Goal: Task Accomplishment & Management: Manage account settings

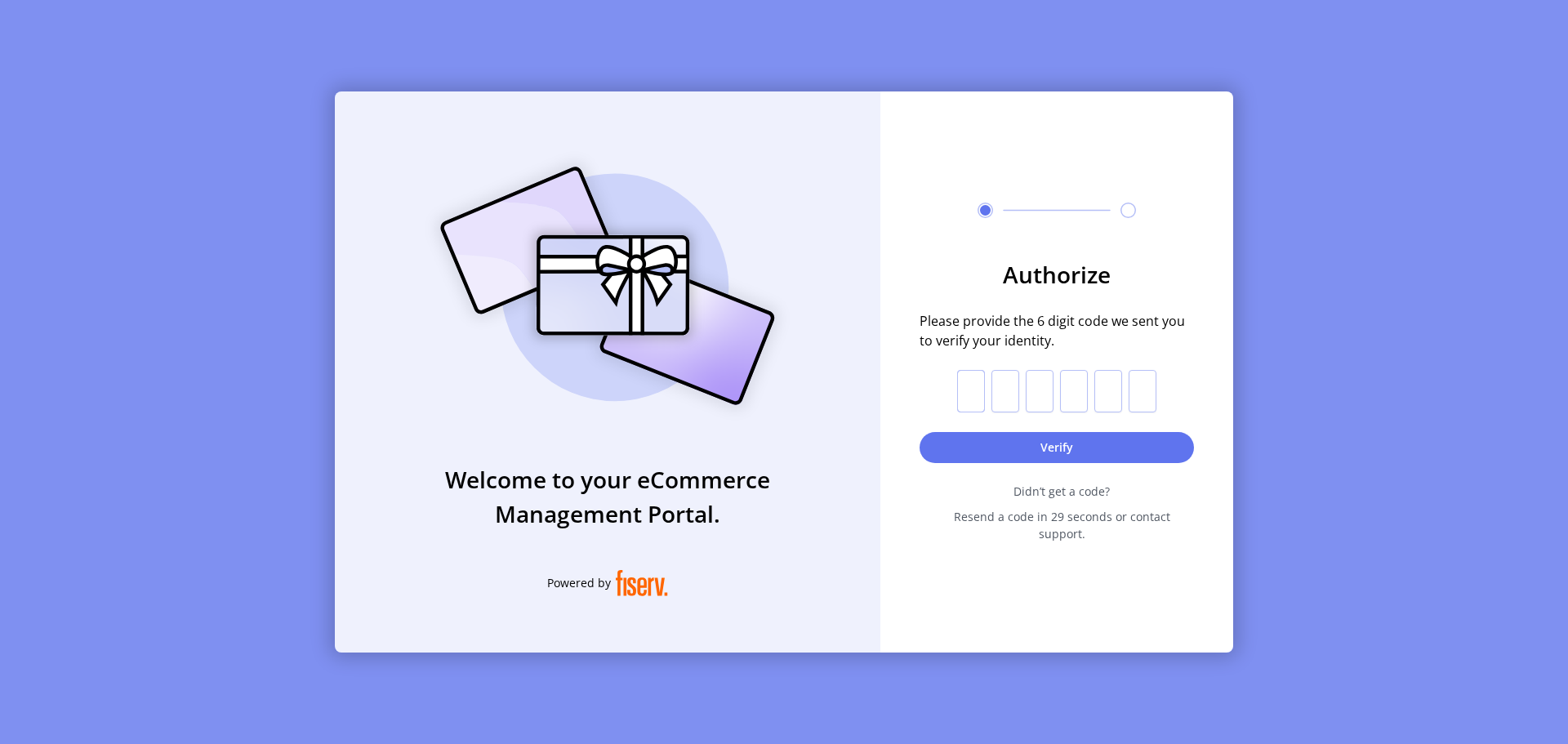
click at [969, 392] on input "text" at bounding box center [970, 391] width 28 height 42
click at [956, 398] on form "Authorize Please provide the 6 digit code we sent you to verify your identity. …" at bounding box center [1056, 400] width 353 height 285
click at [966, 397] on input "text" at bounding box center [970, 391] width 28 height 42
type input "*"
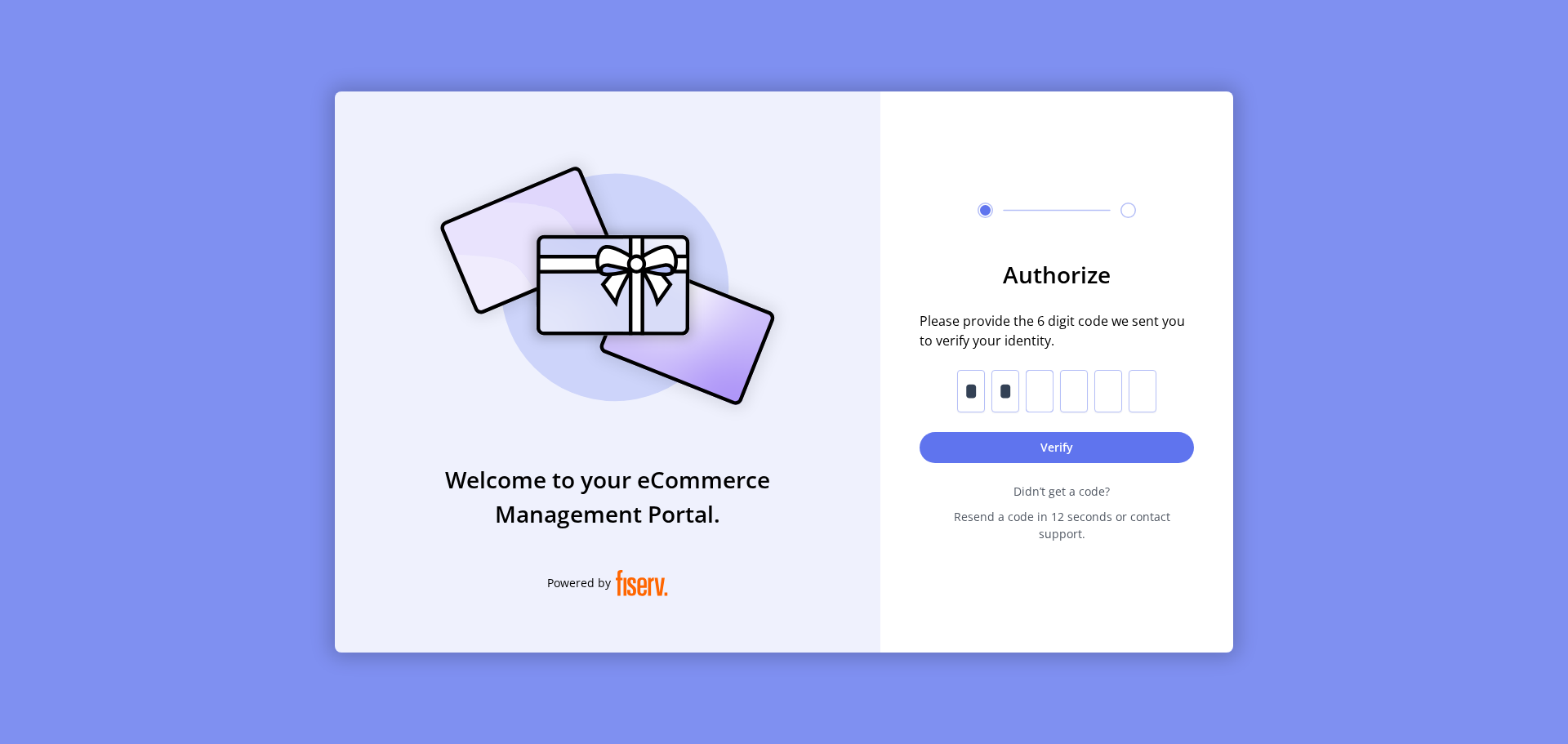
type input "*"
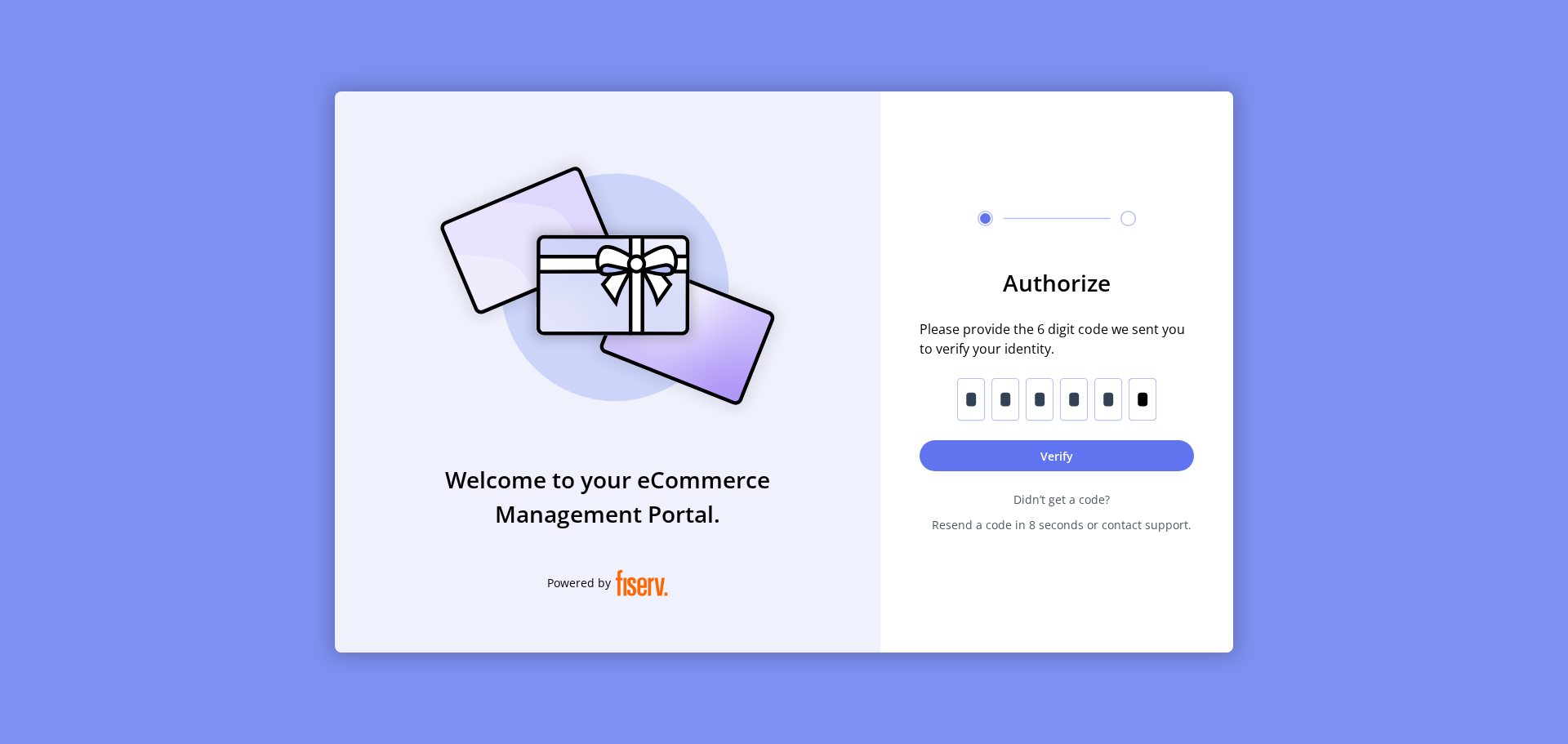
type input "*"
click at [1085, 472] on form "Authorize Please provide the 6 digit code we sent you to verify your identity. …" at bounding box center [1056, 398] width 353 height 267
click at [1071, 459] on button "Verify" at bounding box center [1056, 455] width 274 height 31
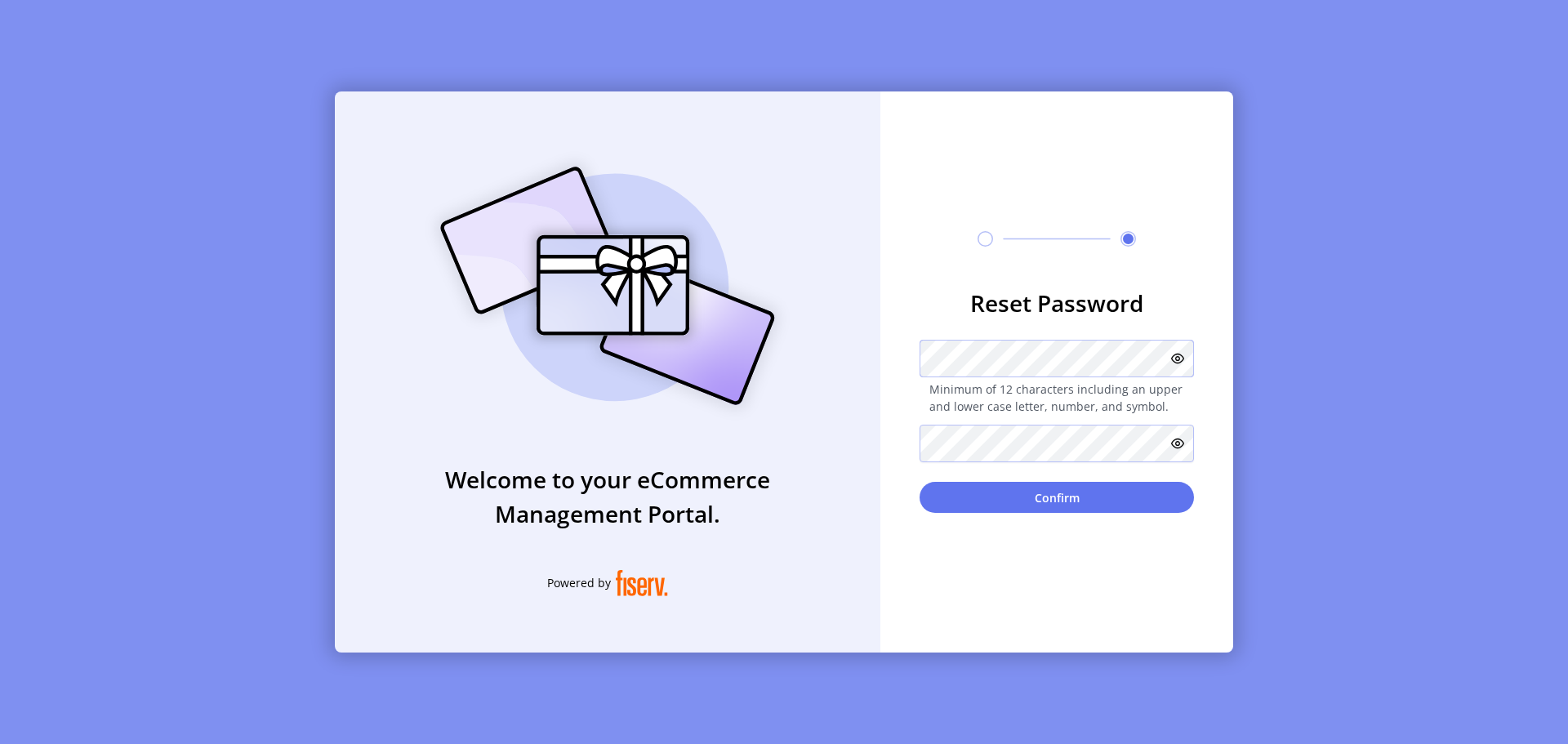
click at [859, 357] on div "Welcome to your eCommerce Management Portal. Powered by Reset Password Minimum …" at bounding box center [784, 372] width 899 height 561
click at [1024, 517] on div "Reset Password Minimum of 12 characters including an upper and lower case lette…" at bounding box center [1056, 372] width 353 height 561
click at [1024, 510] on button "Confirm" at bounding box center [1056, 497] width 274 height 31
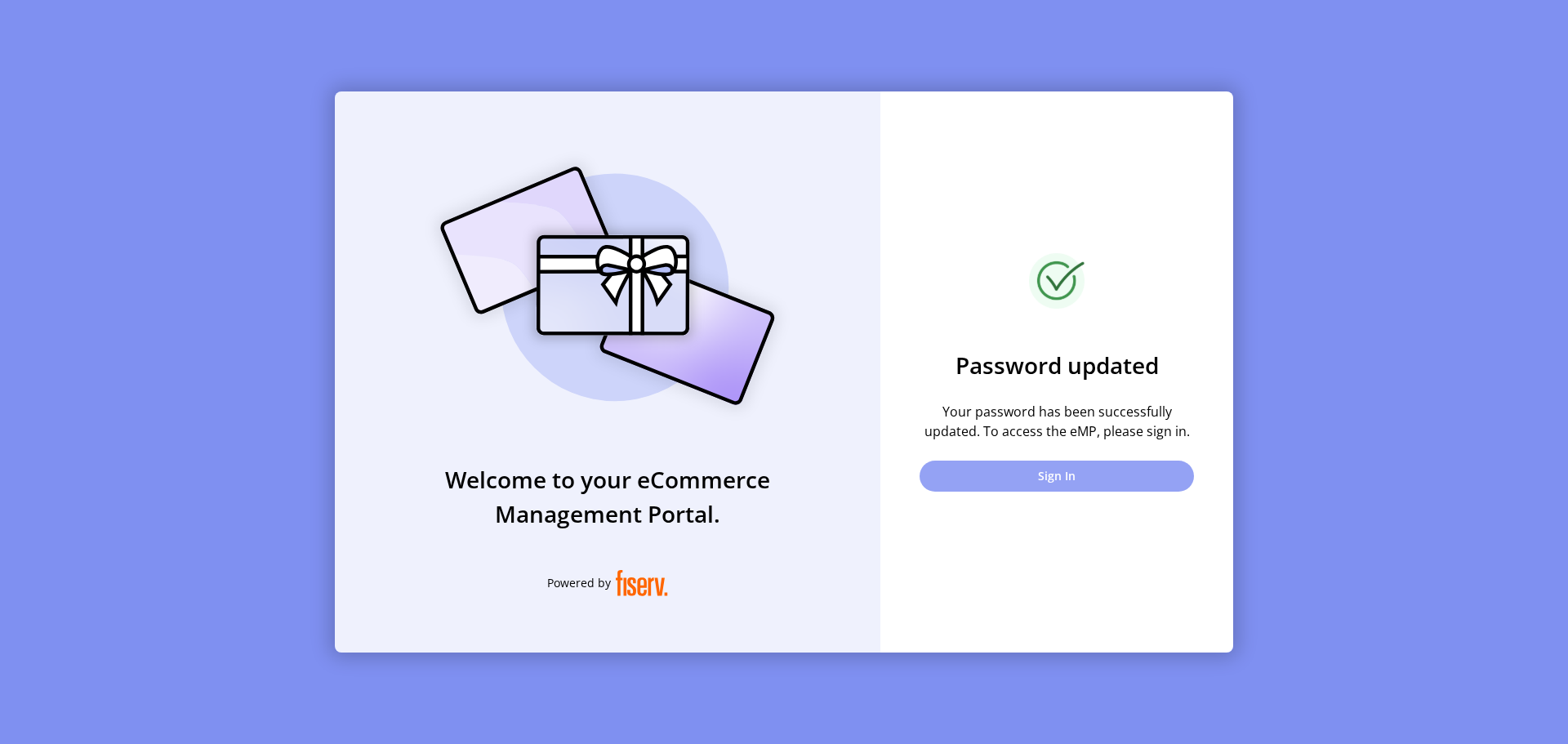
click at [1057, 489] on button "Sign In" at bounding box center [1056, 476] width 274 height 31
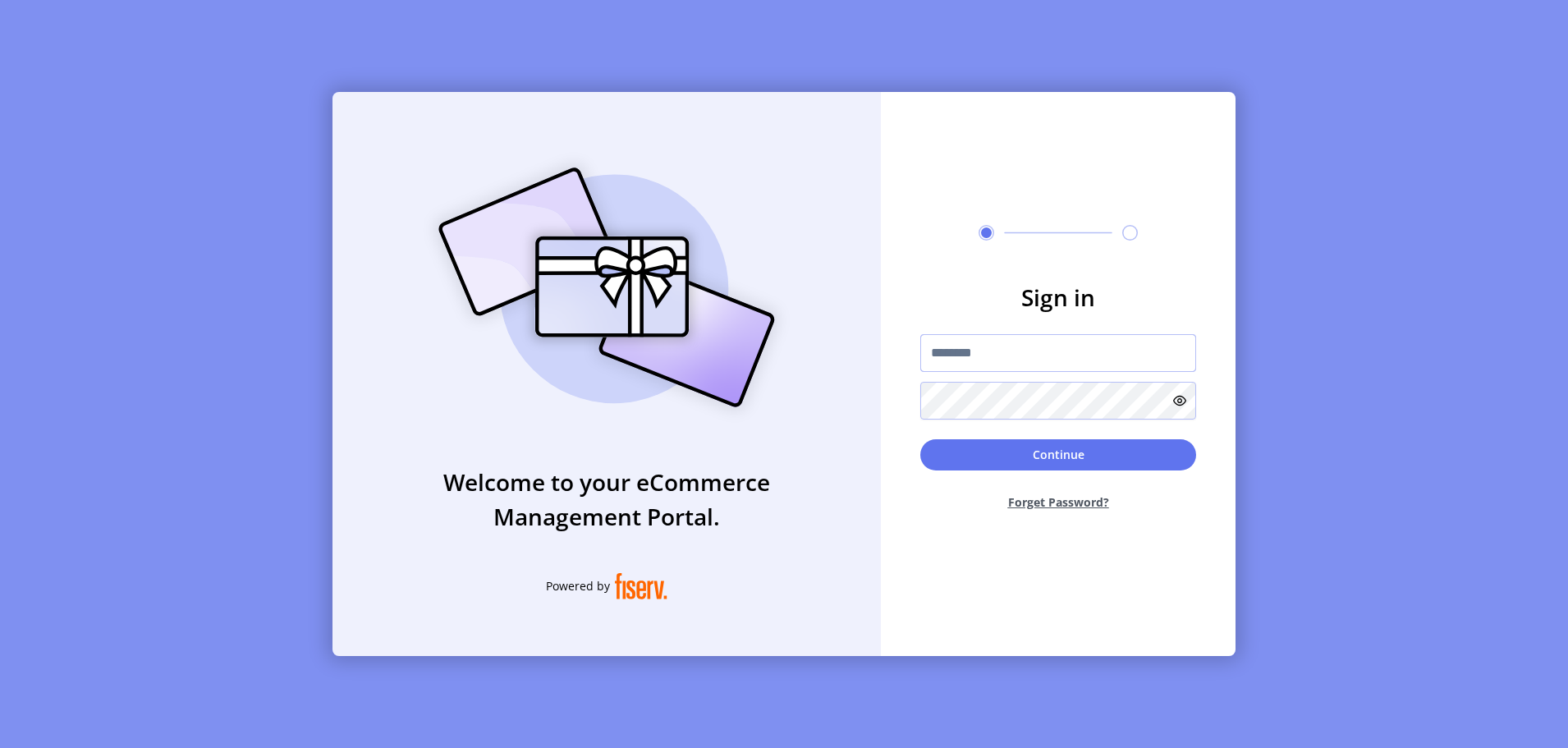
click at [1049, 350] on input "text" at bounding box center [1058, 353] width 276 height 38
drag, startPoint x: 1310, startPoint y: 472, endPoint x: 1339, endPoint y: 564, distance: 96.5
click at [1311, 472] on div "Welcome to your eCommerce Management Portal. Powered by Sign in Continue Forget…" at bounding box center [784, 374] width 1568 height 748
click at [982, 359] on input "text" at bounding box center [1058, 353] width 276 height 38
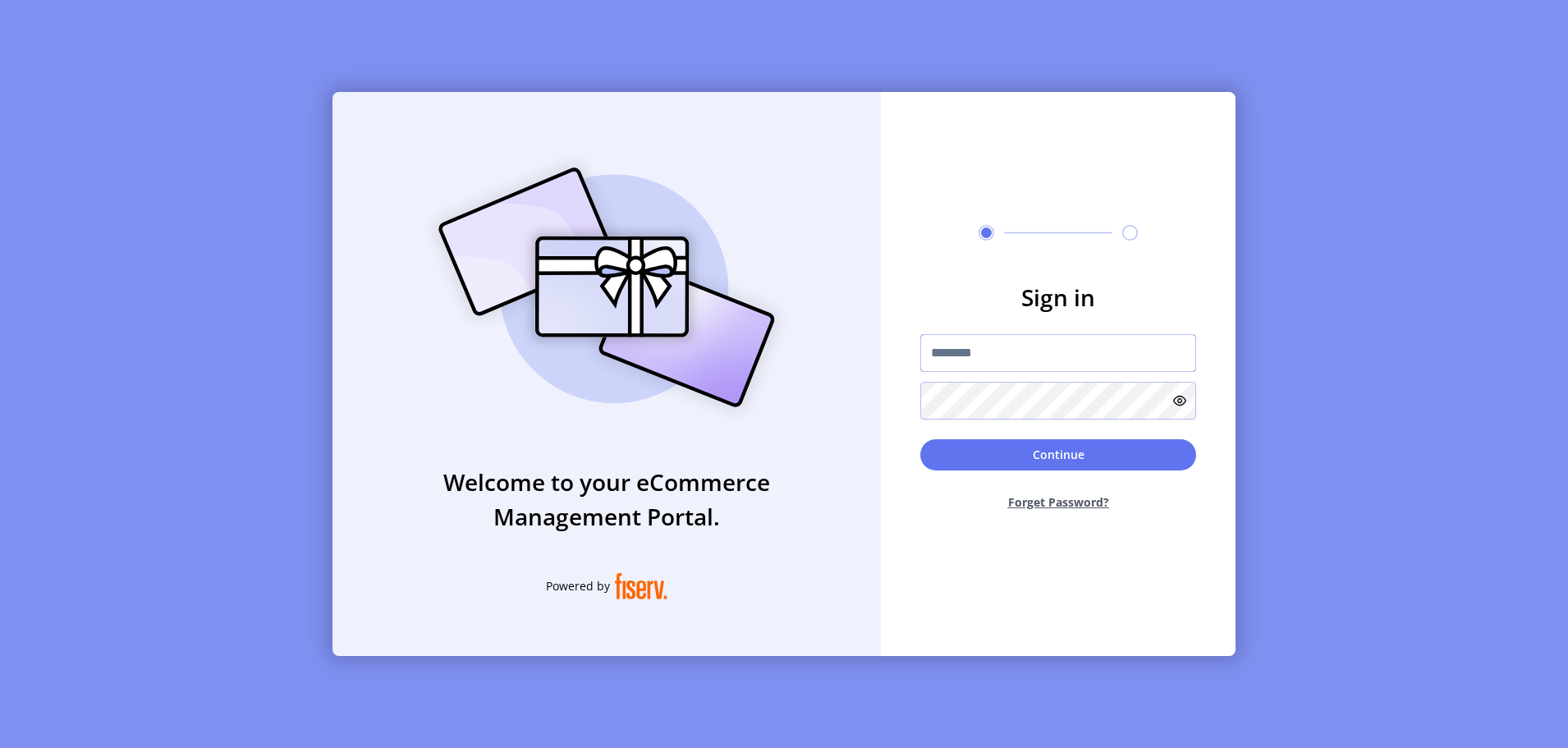
paste input "**********"
type input "**********"
click at [1066, 452] on button "Continue" at bounding box center [1058, 454] width 276 height 31
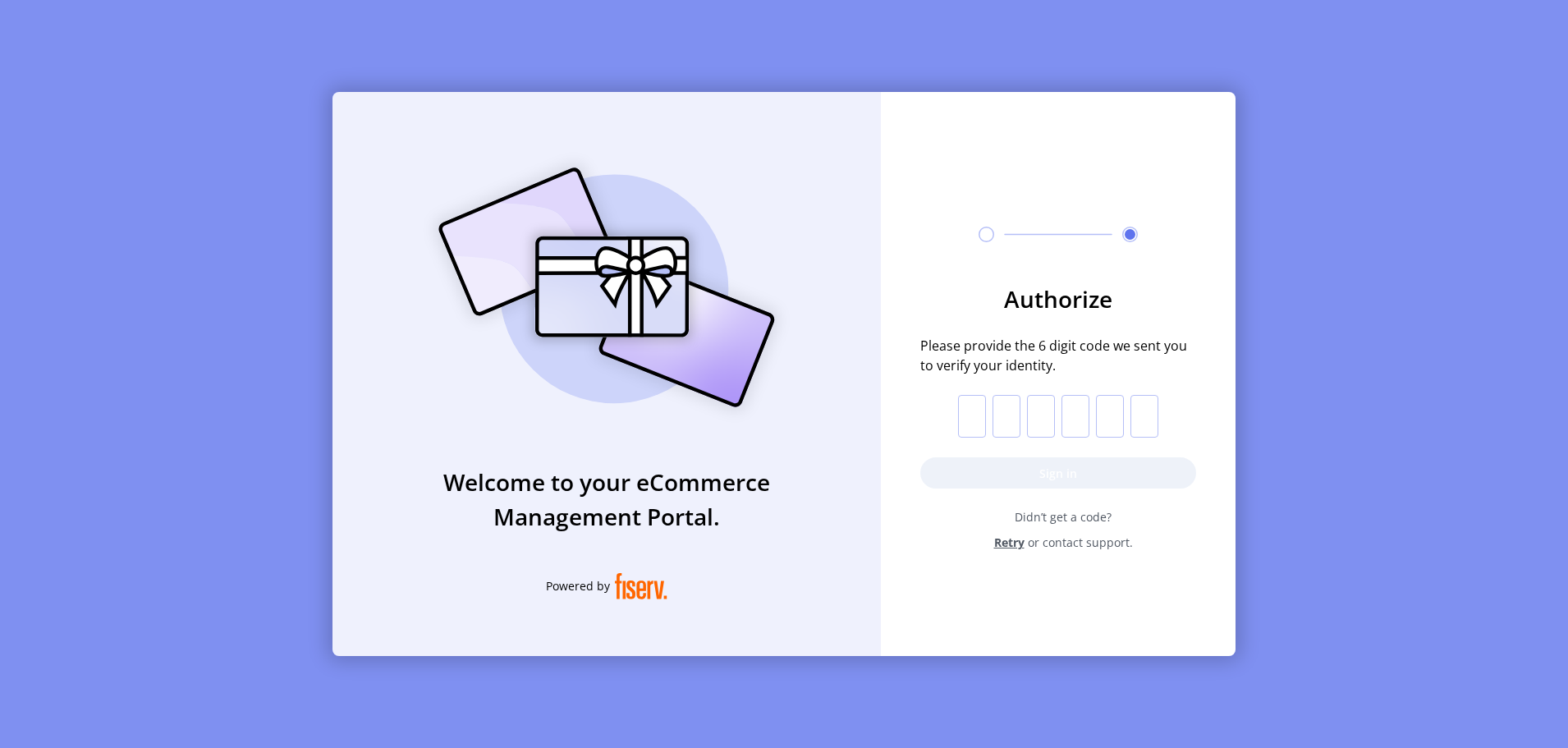
click at [977, 426] on input "text" at bounding box center [971, 415] width 28 height 43
type input "*"
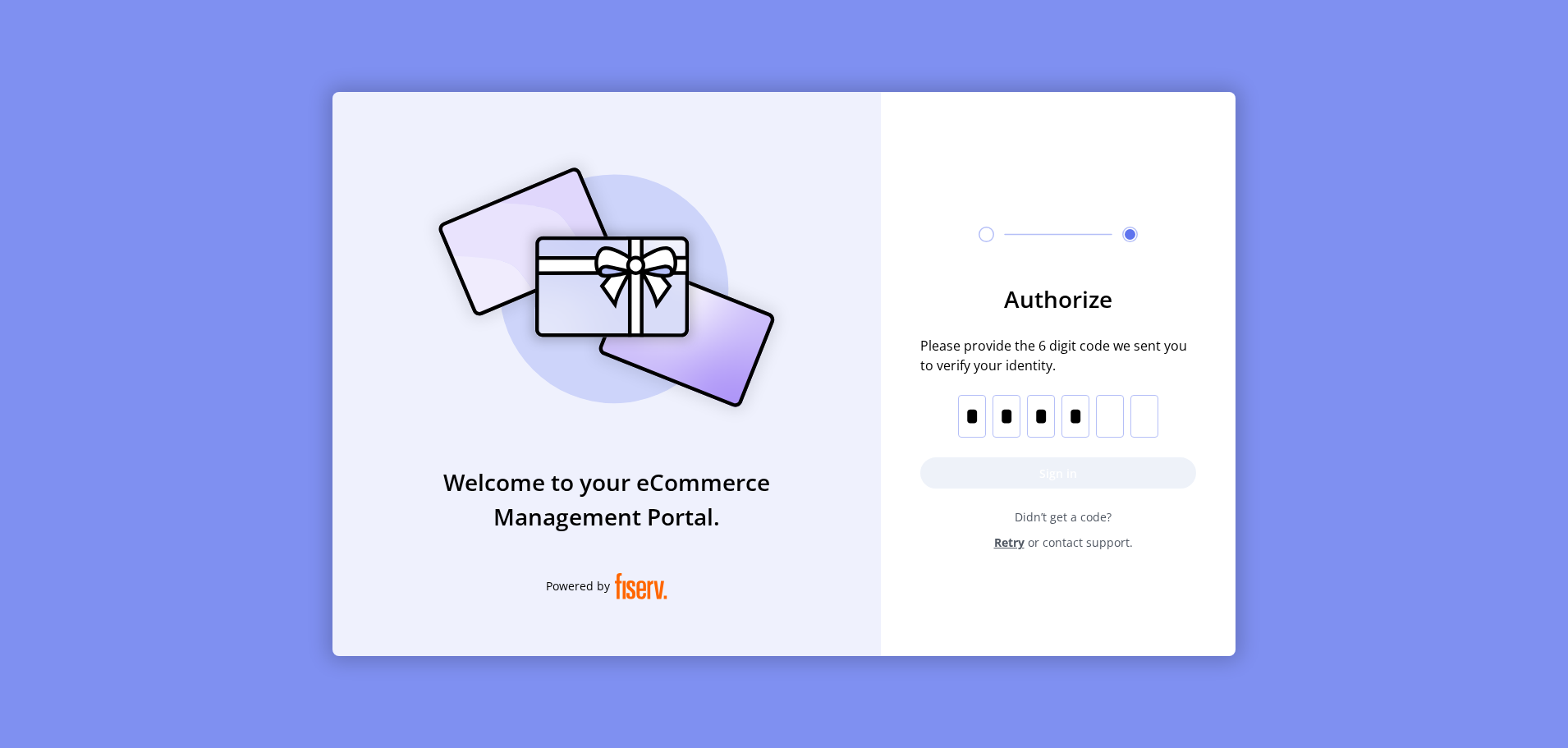
type input "*"
click at [1024, 462] on button "Sign in" at bounding box center [1058, 472] width 276 height 31
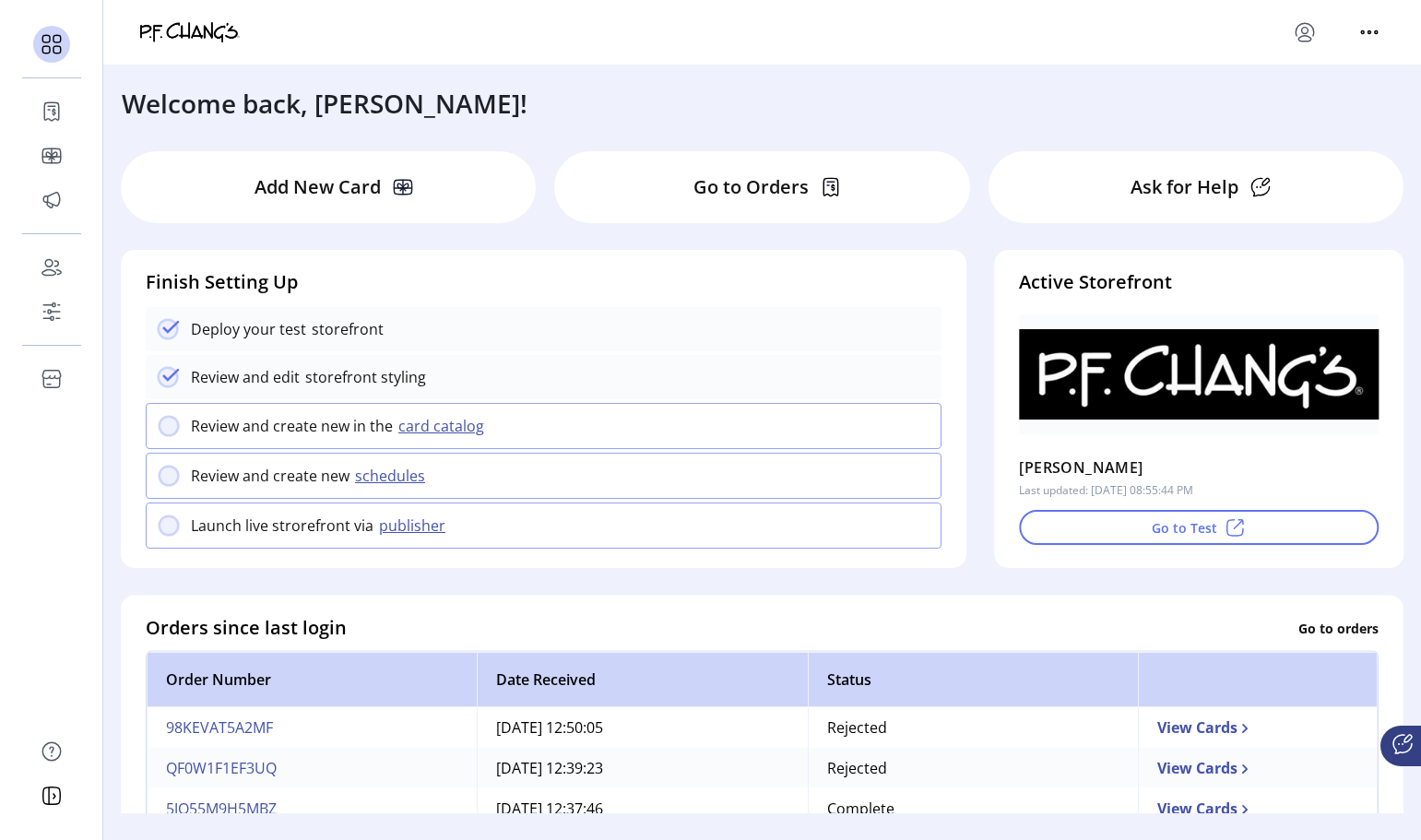
click at [1249, 119] on div "Welcome back, [PERSON_NAME]!" at bounding box center [762, 94] width 1317 height 57
